Goal: Task Accomplishment & Management: Manage account settings

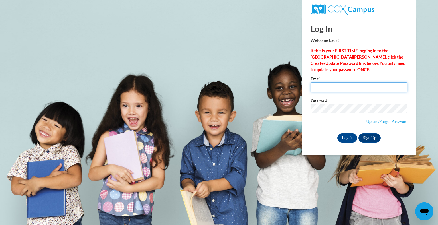
click at [329, 88] on input "Email" at bounding box center [358, 88] width 97 height 10
type input "Taltschul64@gmail.com"
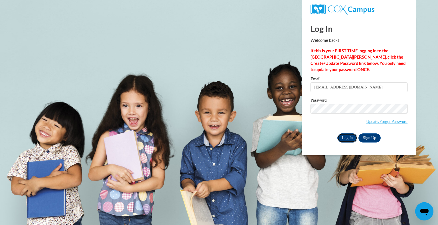
click at [347, 138] on input "Log In" at bounding box center [347, 138] width 20 height 9
click at [357, 123] on span "Update/Forgot Password" at bounding box center [358, 116] width 97 height 24
click at [372, 139] on link "Sign Up" at bounding box center [369, 138] width 22 height 9
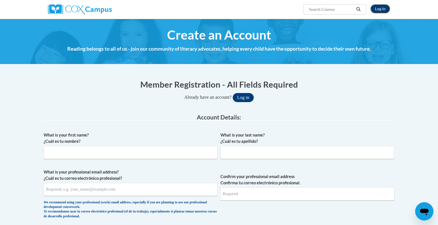
click at [380, 9] on link "Log In" at bounding box center [380, 8] width 20 height 9
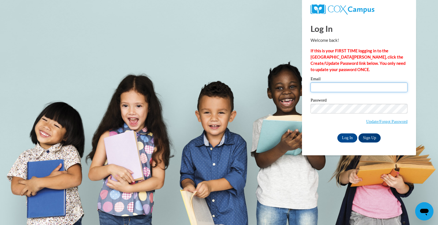
click at [320, 86] on input "Email" at bounding box center [358, 88] width 97 height 10
type input "Taltschul64@gmail.com"
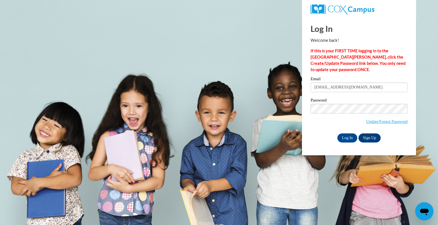
click at [404, 135] on div "Log In Sign Up" at bounding box center [358, 138] width 97 height 9
click at [346, 139] on input "Log In" at bounding box center [347, 138] width 20 height 9
